Goal: Task Accomplishment & Management: Manage account settings

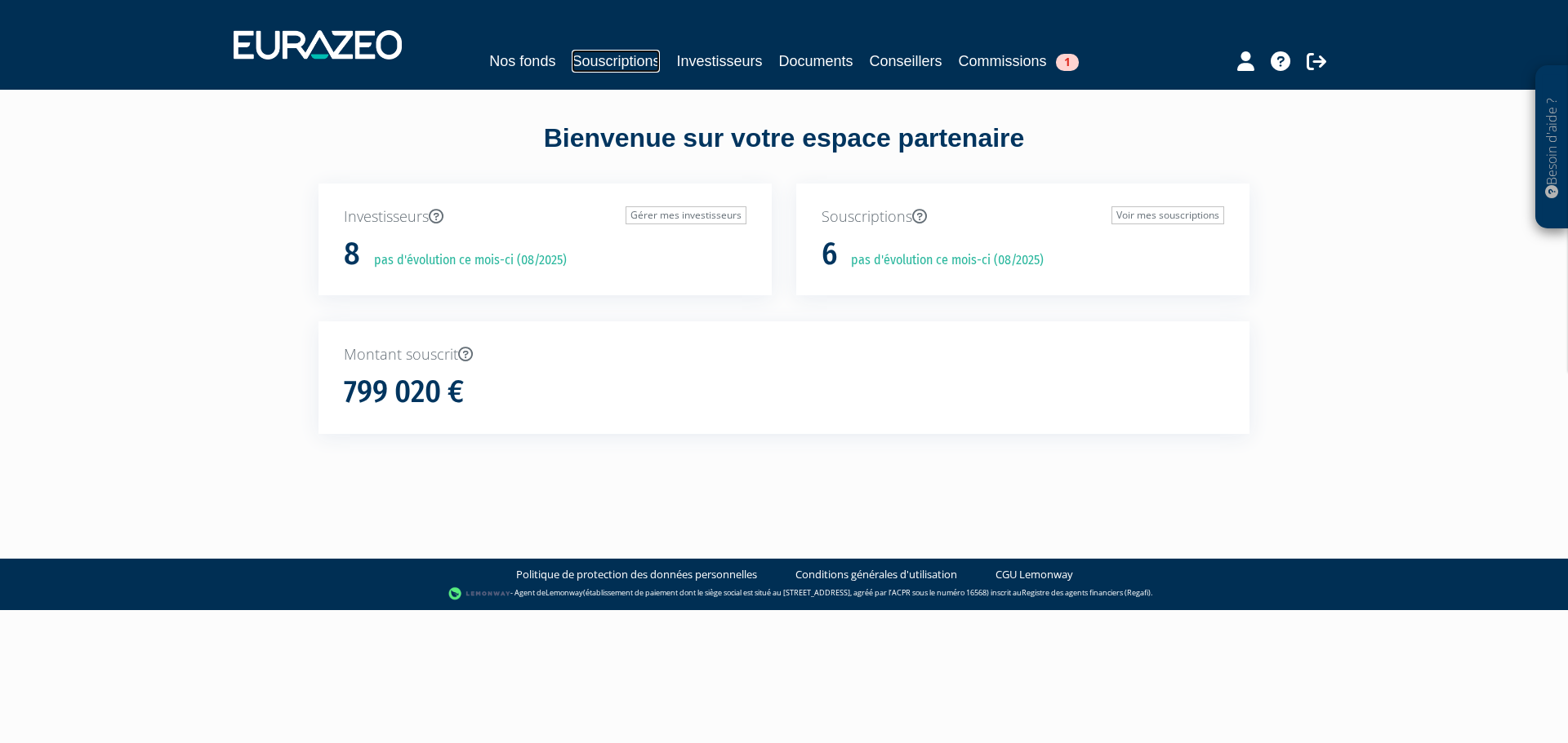
click at [615, 65] on link "Souscriptions" at bounding box center [615, 61] width 88 height 23
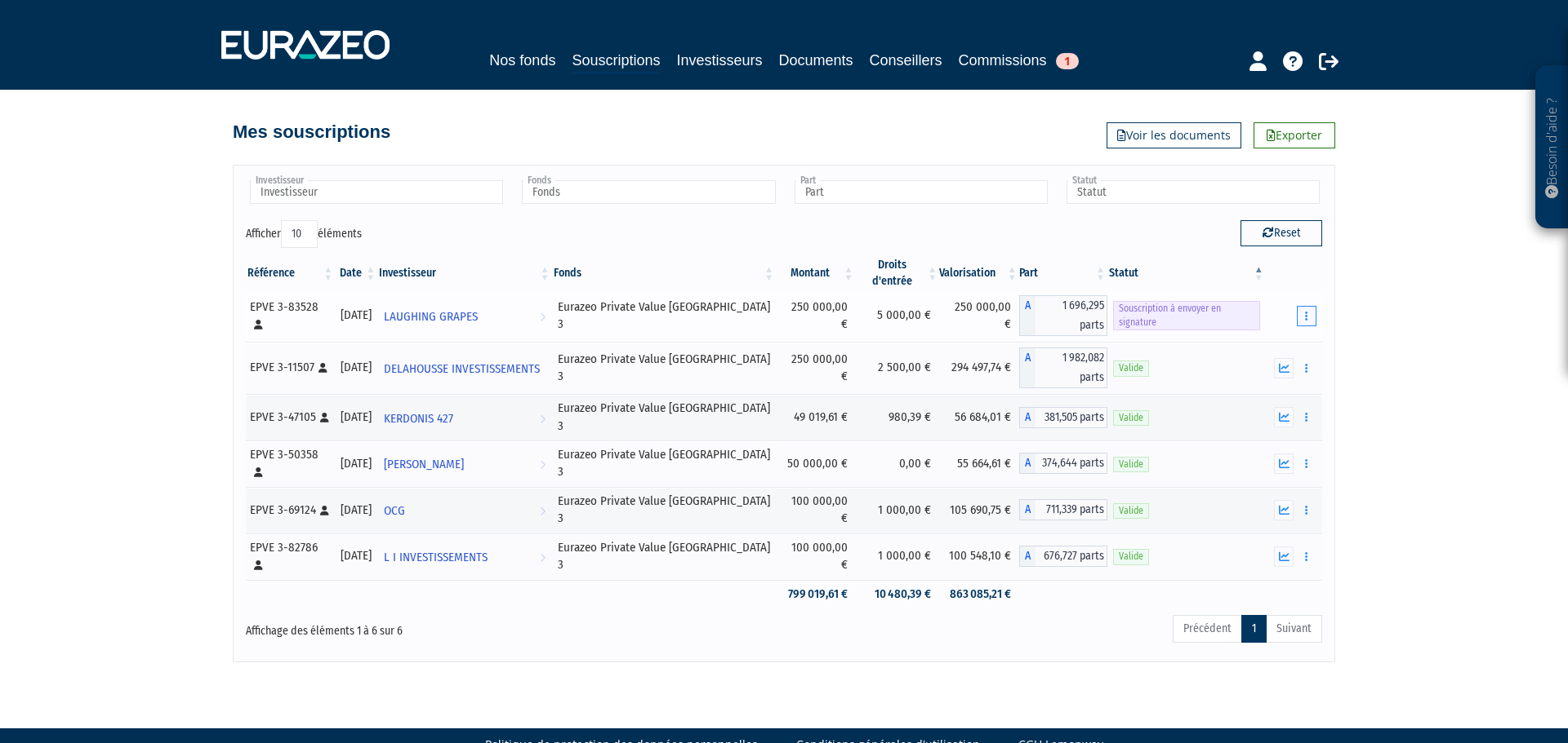
click at [1313, 306] on button "button" at bounding box center [1306, 317] width 20 height 21
click at [1214, 301] on span "Souscription à envoyer en signature" at bounding box center [1187, 315] width 147 height 29
click at [1080, 302] on span "1 696,295 parts" at bounding box center [1071, 315] width 72 height 41
click at [1307, 311] on icon "button" at bounding box center [1306, 316] width 3 height 10
click at [1263, 332] on link "Envoyer à signer" at bounding box center [1264, 345] width 93 height 27
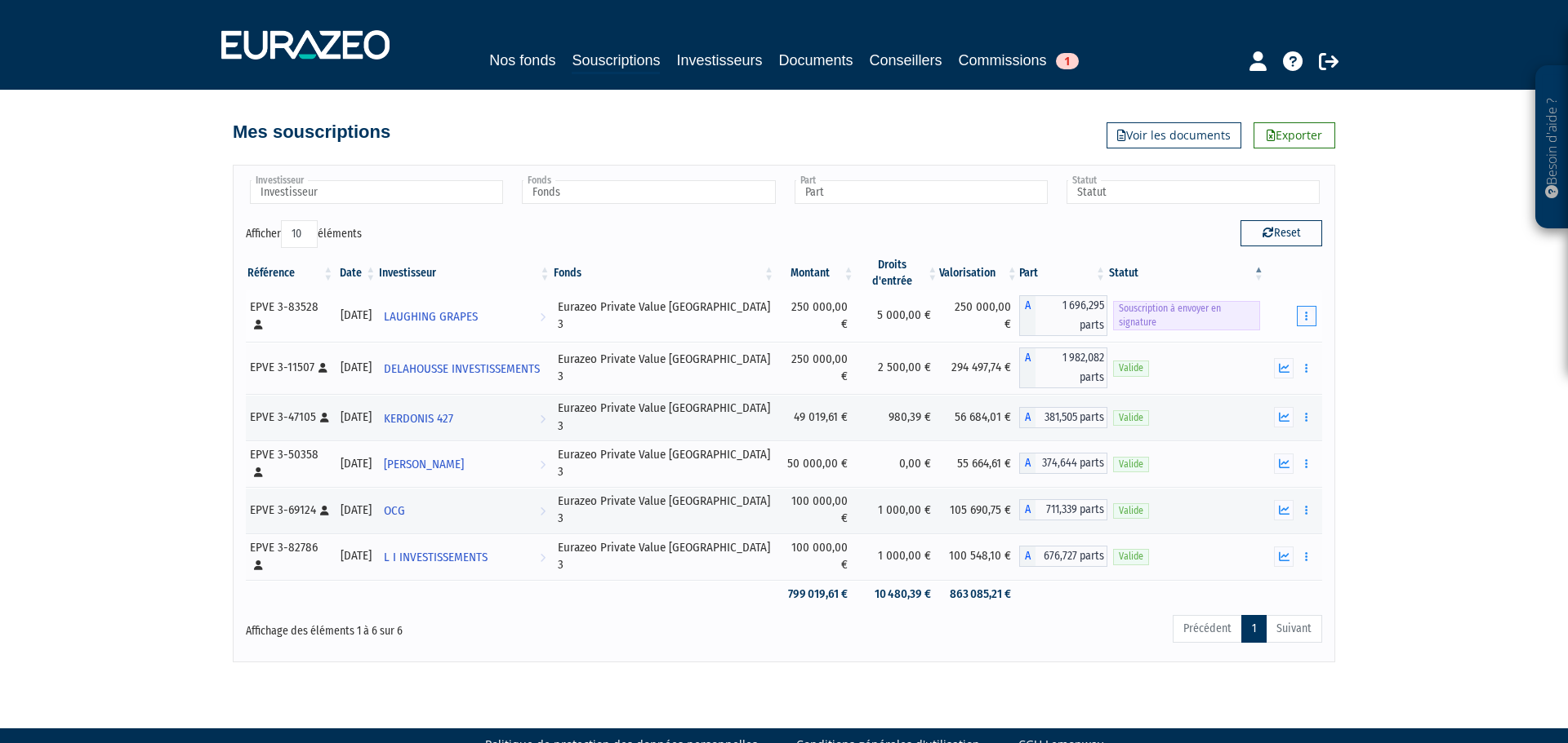
click at [1304, 306] on button "button" at bounding box center [1306, 317] width 20 height 21
click at [1313, 306] on button "button" at bounding box center [1306, 317] width 20 height 21
click at [1273, 332] on link "Envoyer à signer" at bounding box center [1264, 345] width 93 height 27
click at [457, 302] on span "LAUGHING GRAPES" at bounding box center [431, 317] width 94 height 30
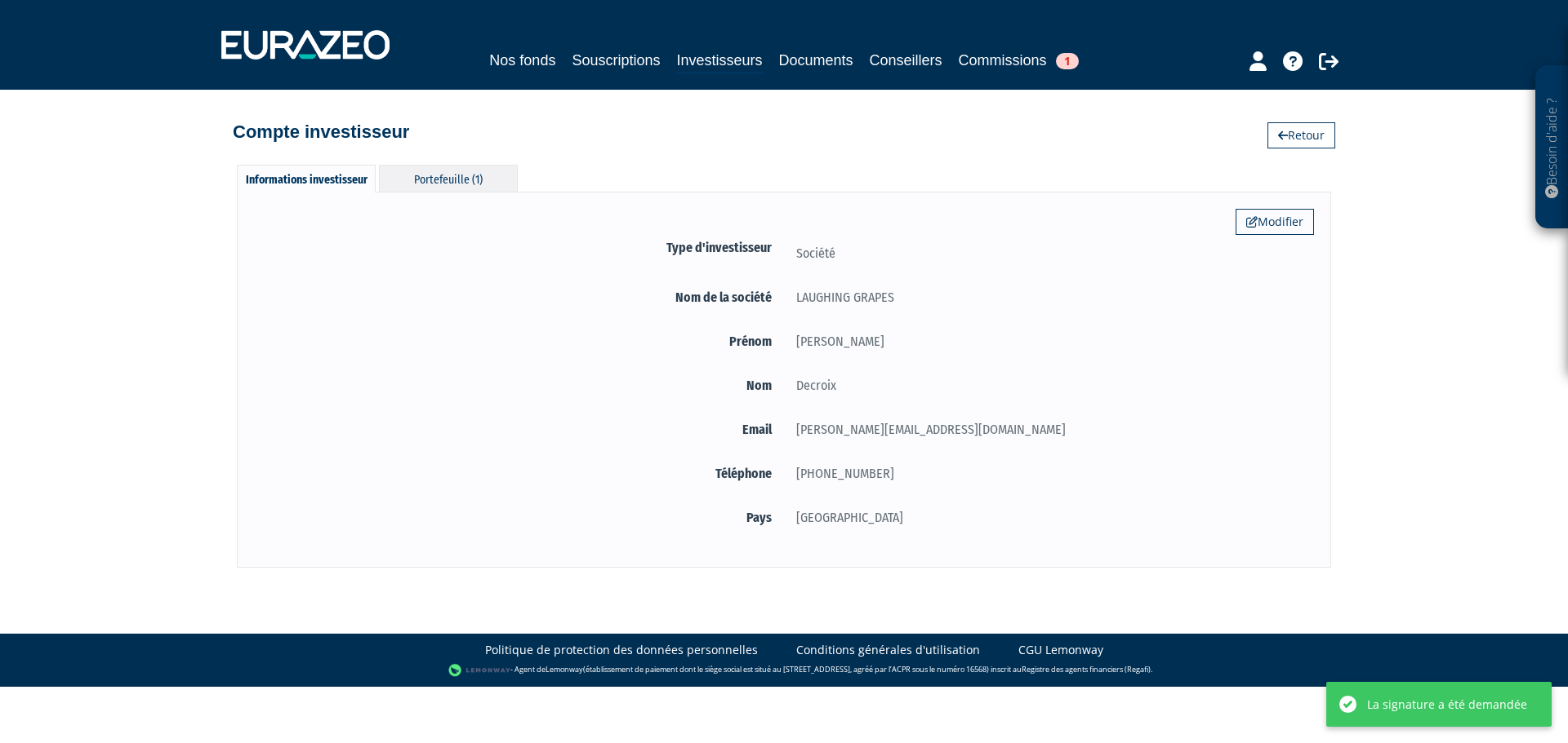
click at [461, 182] on div "Portefeuille (1)" at bounding box center [448, 178] width 139 height 27
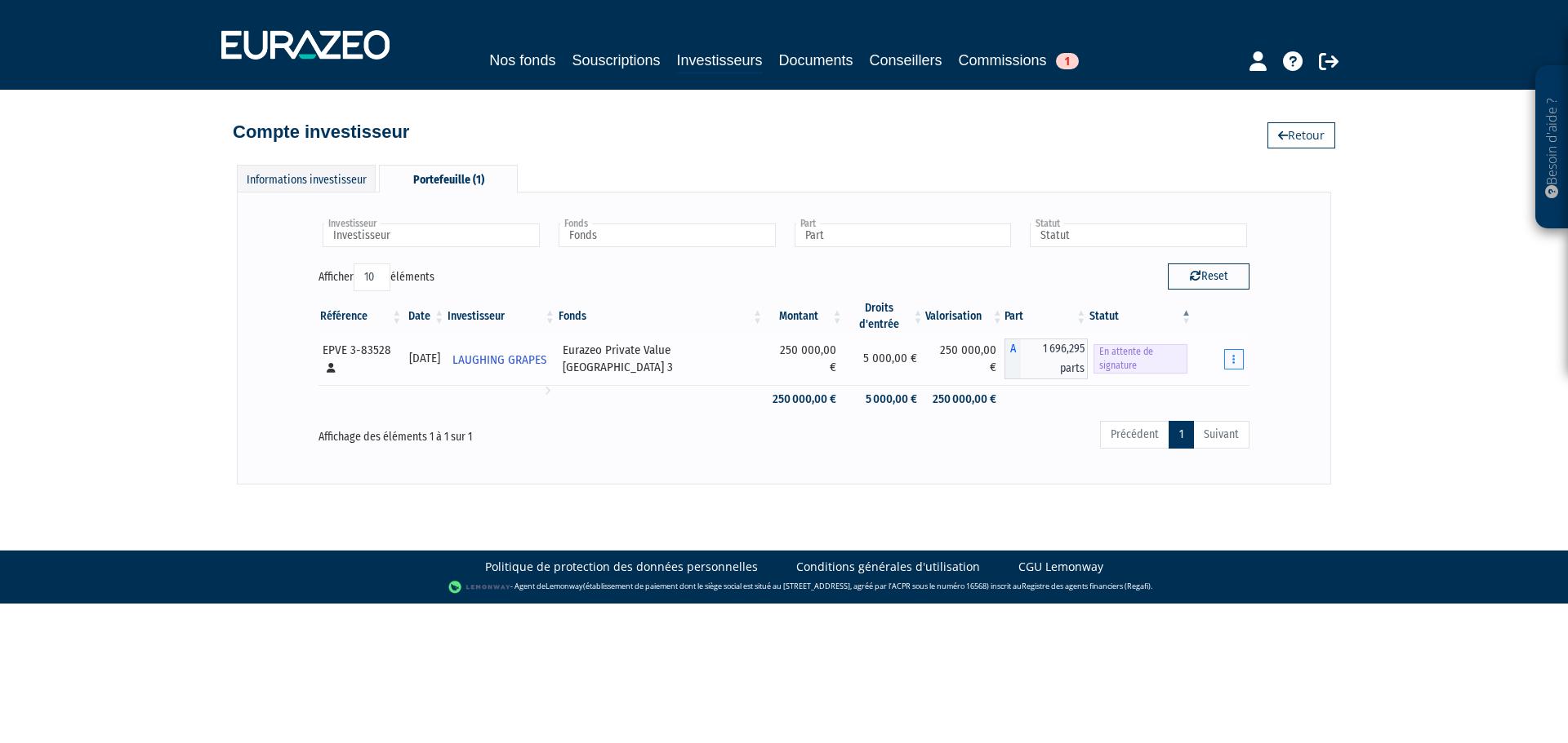
click at [1228, 367] on button "button" at bounding box center [1233, 359] width 20 height 21
click at [1276, 353] on div "Investisseur LAUGHING GRAPES Investisseur Fonds Eurazeo Private Value Europe 3 …" at bounding box center [783, 338] width 1059 height 257
click at [1327, 347] on div "Investisseur LAUGHING GRAPES Investisseur Fonds Eurazeo Private Value Europe 3 …" at bounding box center [784, 338] width 1094 height 292
